Goal: Entertainment & Leisure: Consume media (video, audio)

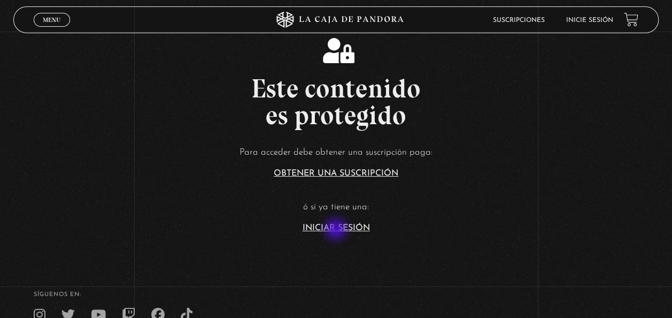
click at [337, 230] on link "Iniciar Sesión" at bounding box center [336, 228] width 67 height 9
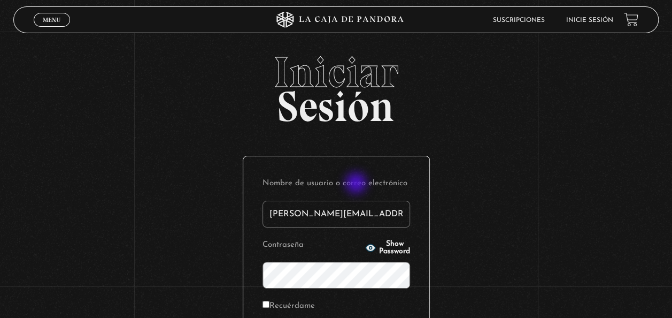
type input "paola.castillocr@gmail.com"
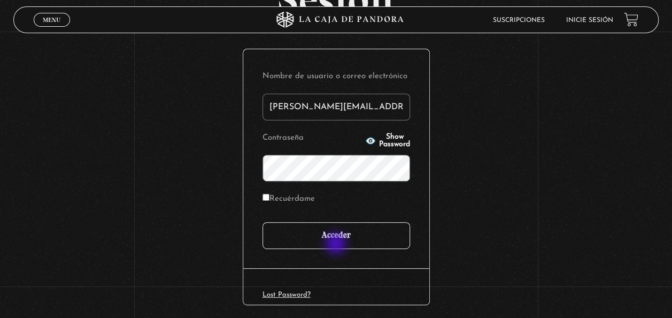
click at [337, 242] on input "Acceder" at bounding box center [337, 235] width 148 height 27
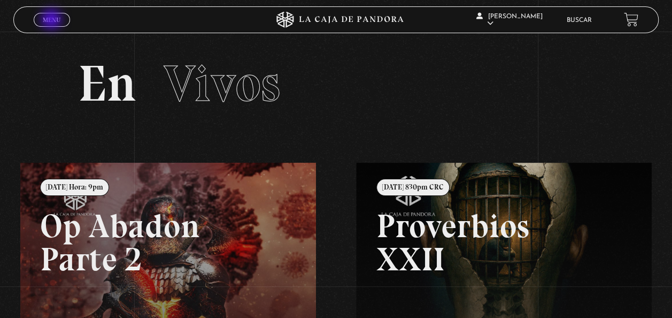
click at [52, 20] on span "Menu" at bounding box center [52, 20] width 18 height 6
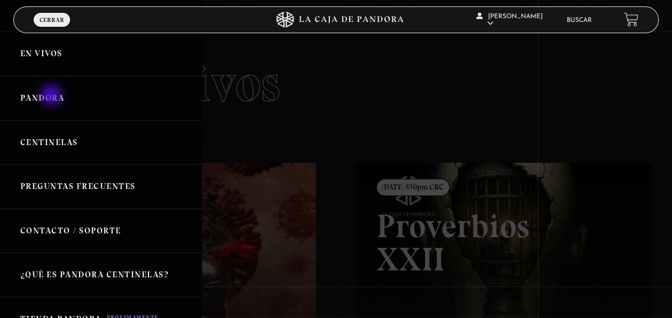
click at [52, 96] on link "Pandora" at bounding box center [101, 98] width 202 height 44
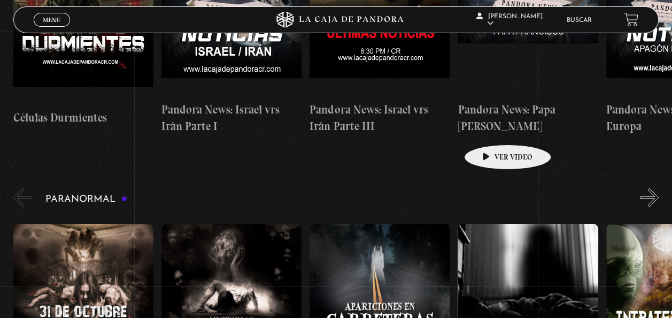
scroll to position [1016, 0]
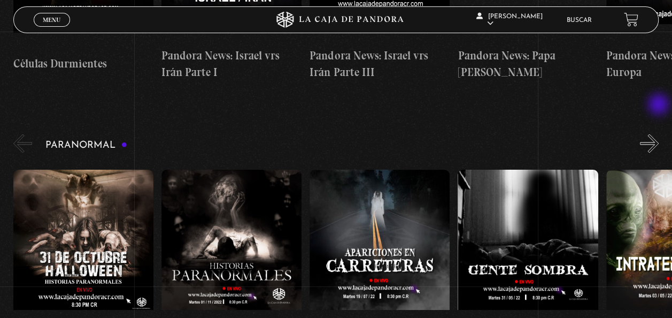
click at [658, 134] on button "»" at bounding box center [649, 143] width 19 height 19
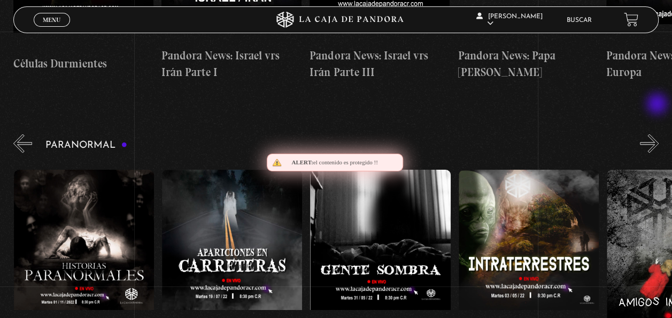
click at [658, 134] on button "»" at bounding box center [649, 143] width 19 height 19
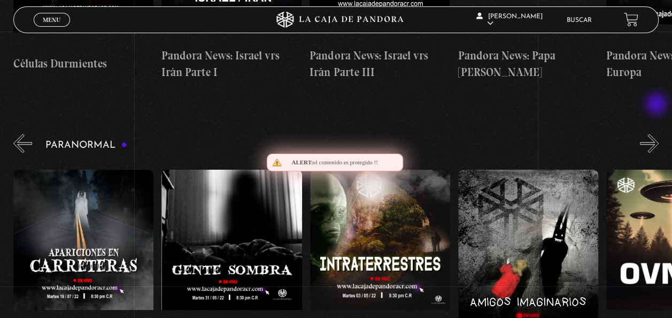
click at [658, 134] on button "»" at bounding box center [649, 143] width 19 height 19
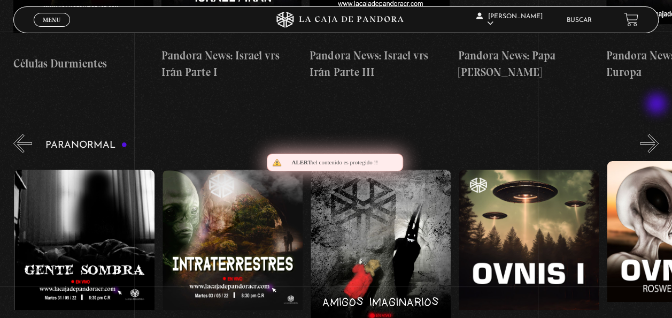
click at [658, 134] on button "»" at bounding box center [649, 143] width 19 height 19
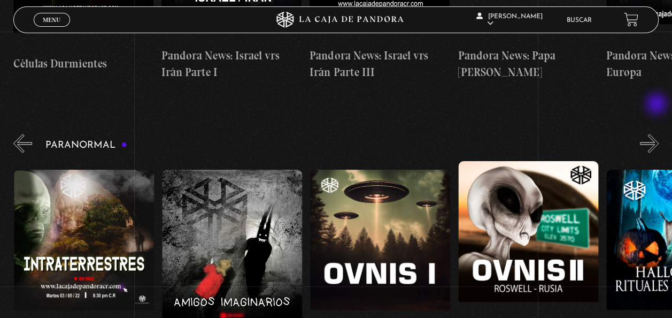
click at [658, 134] on button "»" at bounding box center [649, 143] width 19 height 19
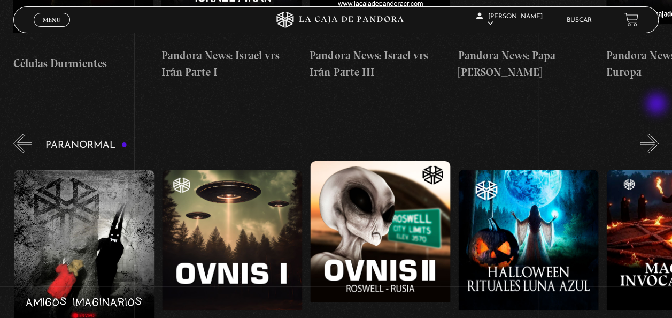
click at [658, 134] on button "»" at bounding box center [649, 143] width 19 height 19
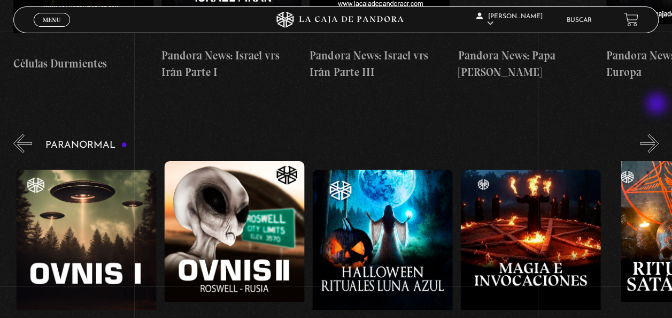
click at [658, 134] on button "»" at bounding box center [649, 143] width 19 height 19
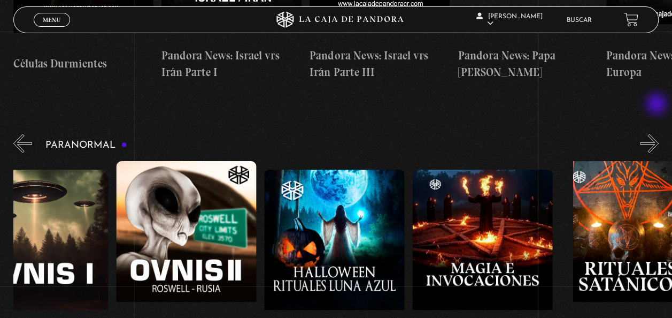
scroll to position [0, 963]
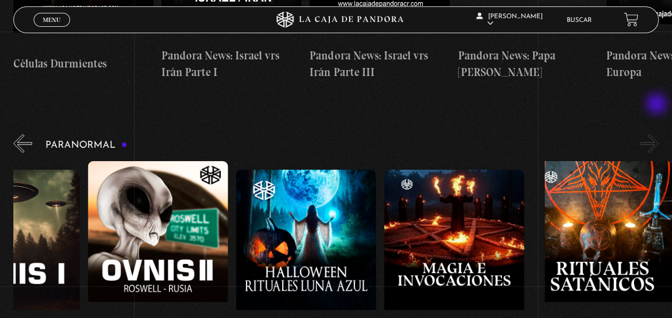
click at [658, 134] on button "»" at bounding box center [649, 143] width 19 height 19
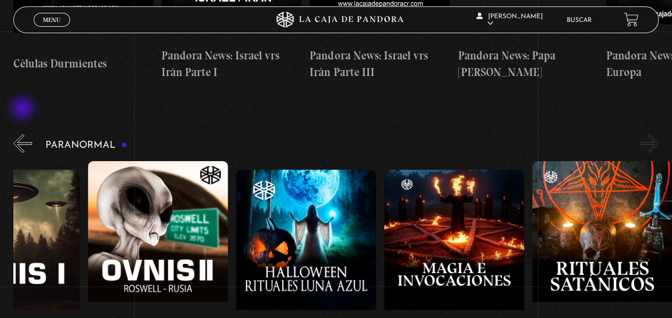
click at [24, 134] on button "«" at bounding box center [22, 143] width 19 height 19
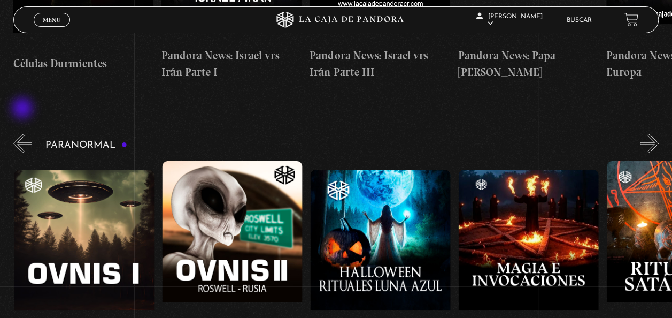
click at [24, 134] on button "«" at bounding box center [22, 143] width 19 height 19
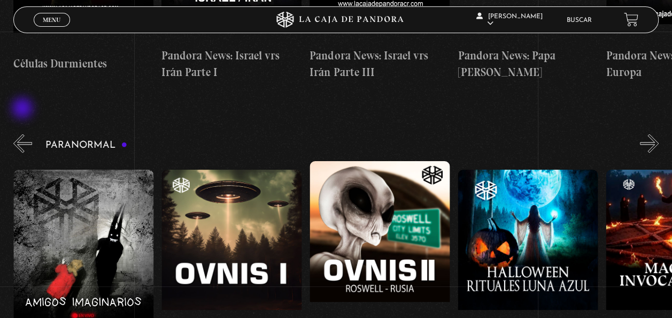
click at [24, 134] on button "«" at bounding box center [22, 143] width 19 height 19
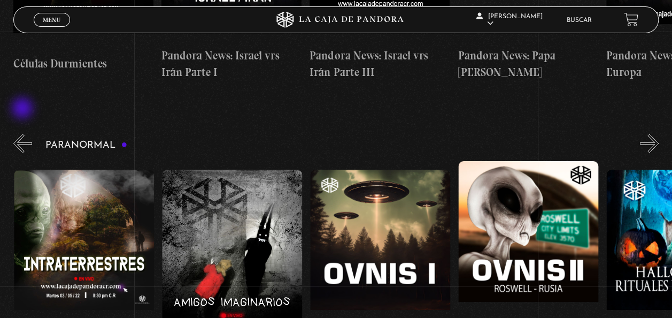
click at [24, 134] on button "«" at bounding box center [22, 143] width 19 height 19
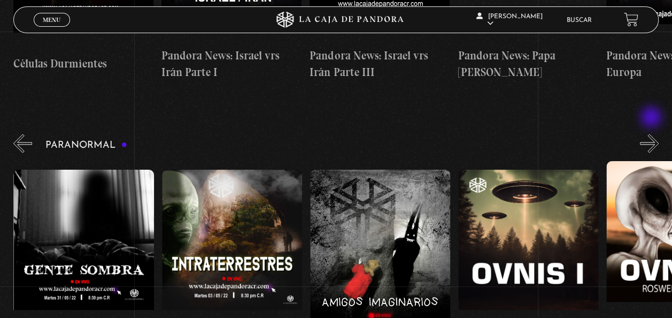
click at [653, 134] on button "»" at bounding box center [649, 143] width 19 height 19
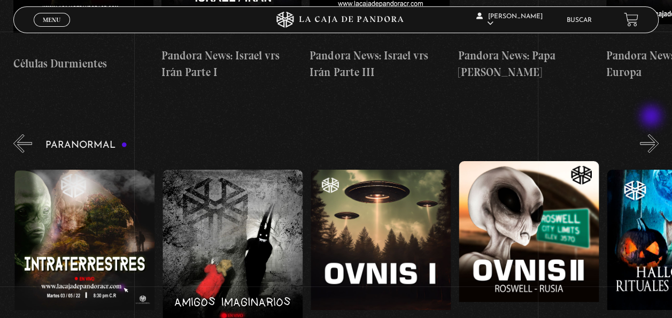
click at [653, 134] on button "»" at bounding box center [649, 143] width 19 height 19
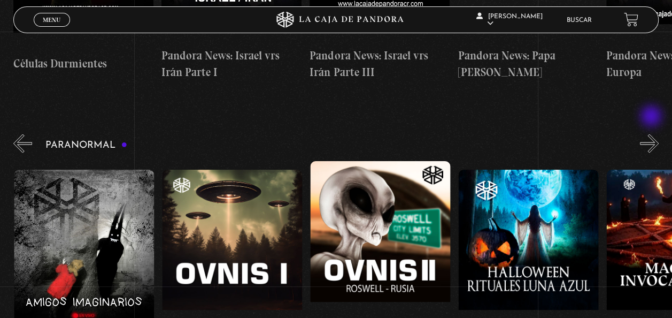
click at [653, 134] on button "»" at bounding box center [649, 143] width 19 height 19
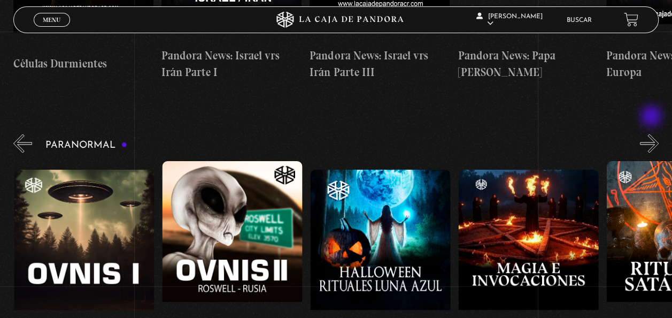
scroll to position [0, 889]
click at [653, 134] on button "»" at bounding box center [649, 143] width 19 height 19
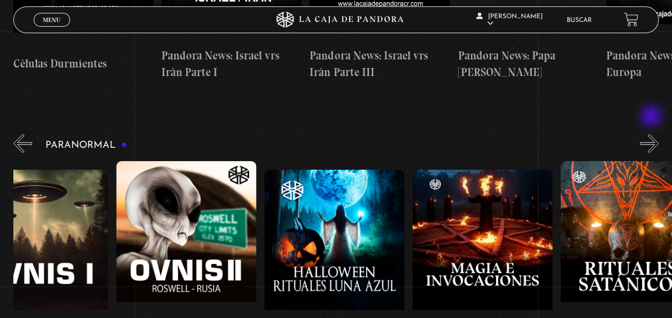
scroll to position [0, 963]
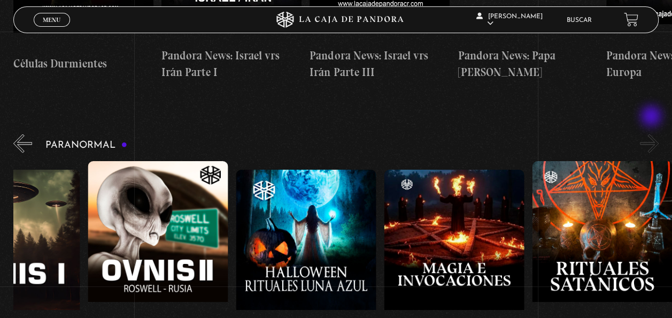
click at [653, 134] on button "»" at bounding box center [649, 143] width 19 height 19
click at [20, 134] on button "«" at bounding box center [22, 143] width 19 height 19
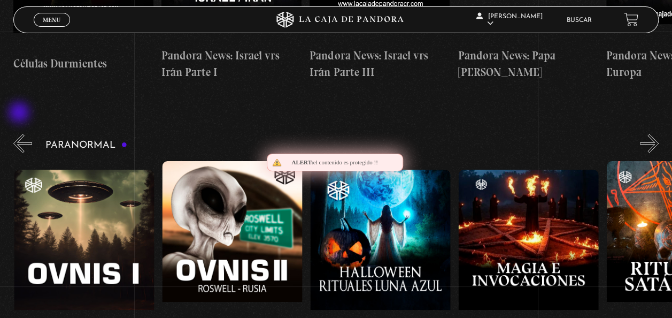
click at [20, 134] on button "«" at bounding box center [22, 143] width 19 height 19
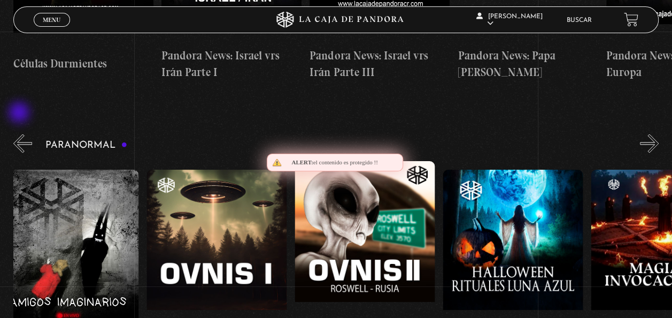
click at [20, 134] on button "«" at bounding box center [22, 143] width 19 height 19
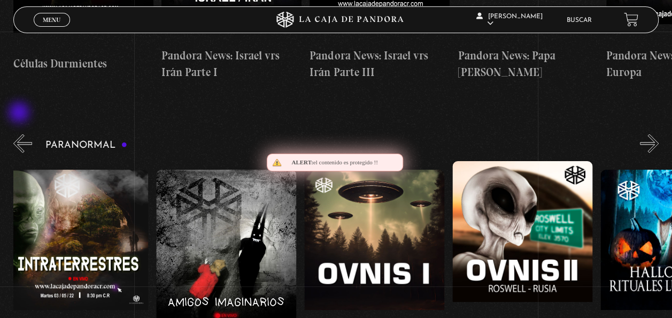
click at [20, 134] on button "«" at bounding box center [22, 143] width 19 height 19
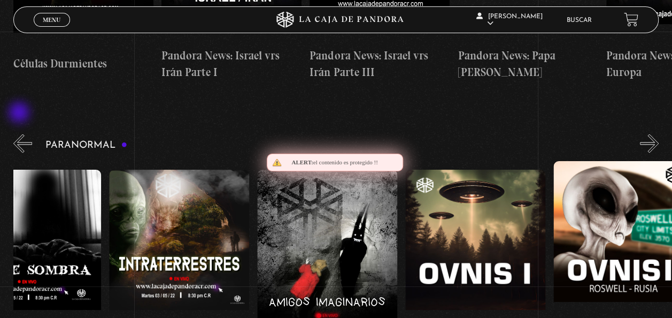
click at [20, 134] on button "«" at bounding box center [22, 143] width 19 height 19
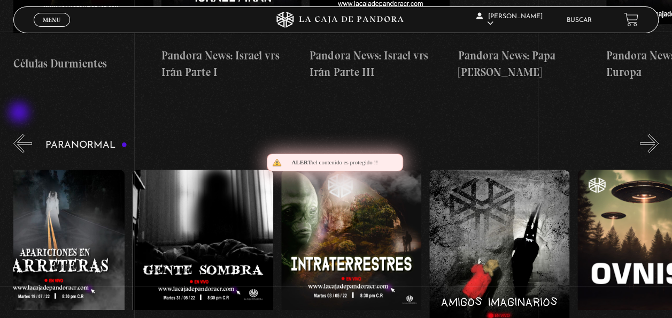
click at [20, 134] on button "«" at bounding box center [22, 143] width 19 height 19
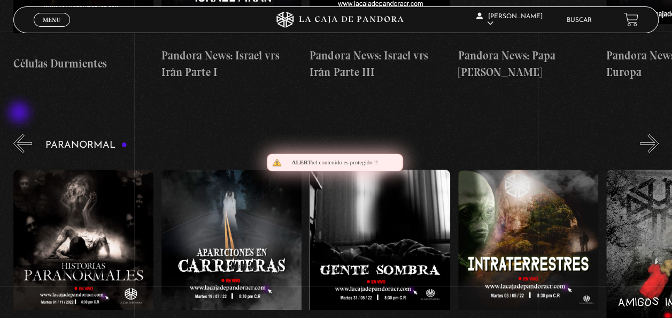
click at [20, 134] on button "«" at bounding box center [22, 143] width 19 height 19
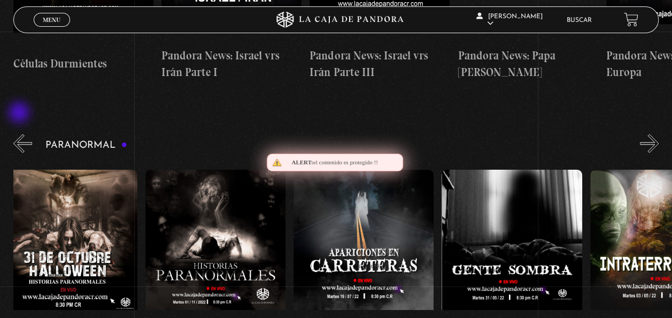
scroll to position [0, 2]
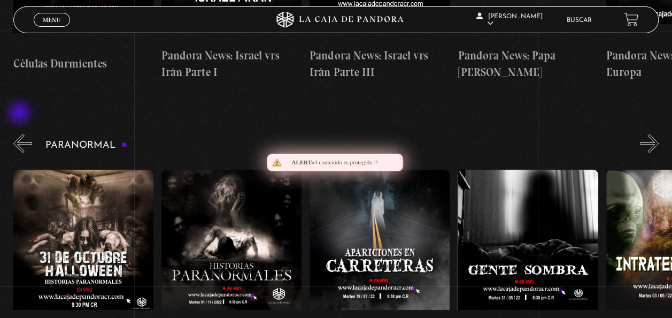
click at [20, 134] on button "«" at bounding box center [22, 143] width 19 height 19
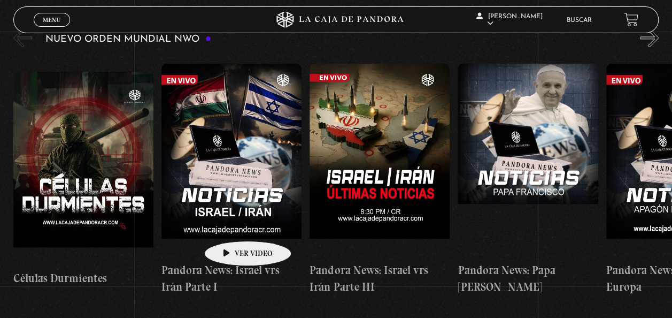
scroll to position [749, 0]
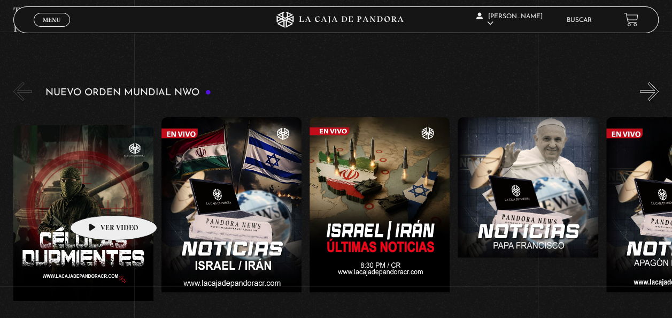
click at [97, 199] on figure at bounding box center [83, 221] width 140 height 193
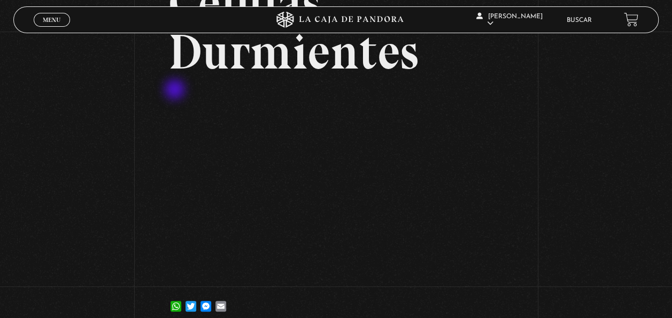
scroll to position [53, 0]
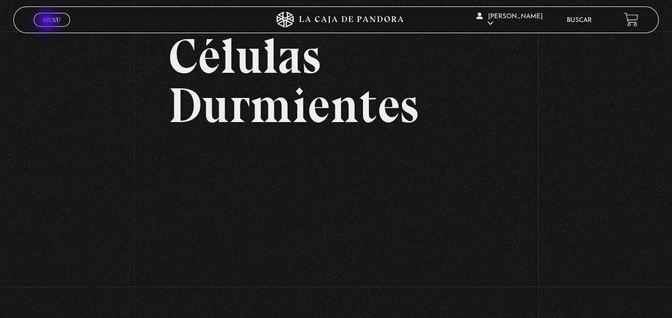
click at [48, 21] on span "Menu" at bounding box center [52, 20] width 18 height 6
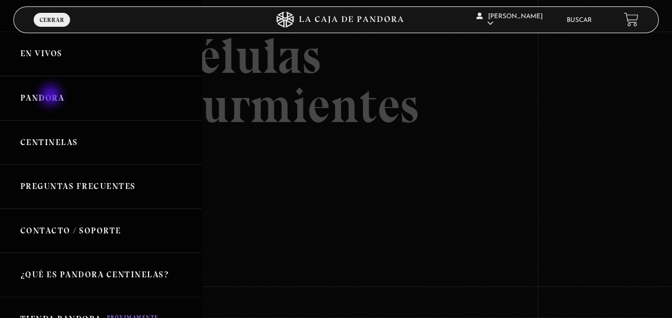
click at [52, 96] on link "Pandora" at bounding box center [101, 98] width 202 height 44
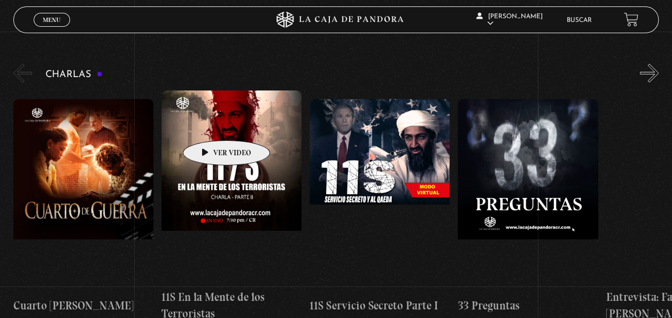
scroll to position [214, 0]
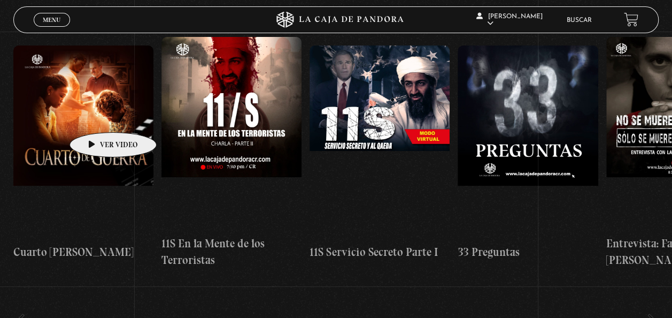
click at [96, 116] on figure at bounding box center [83, 141] width 140 height 193
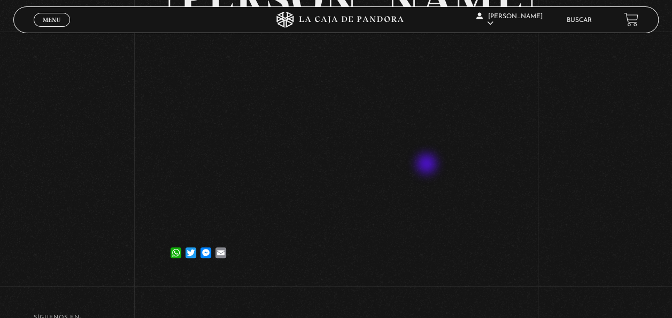
scroll to position [107, 0]
